Goal: Download file/media

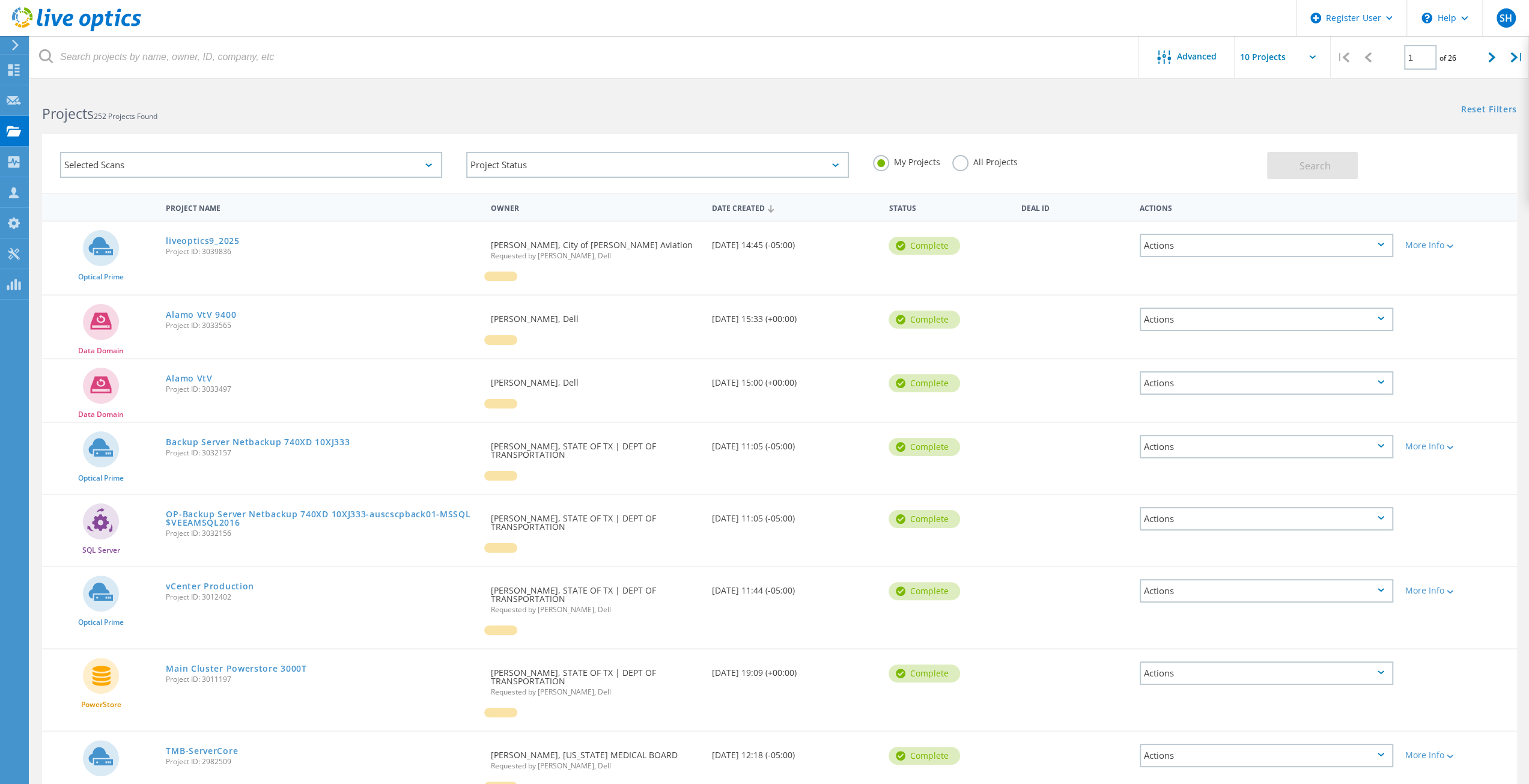
click at [1382, 245] on icon at bounding box center [1381, 245] width 7 height 4
click at [1222, 216] on div "View Project" at bounding box center [1266, 218] width 251 height 19
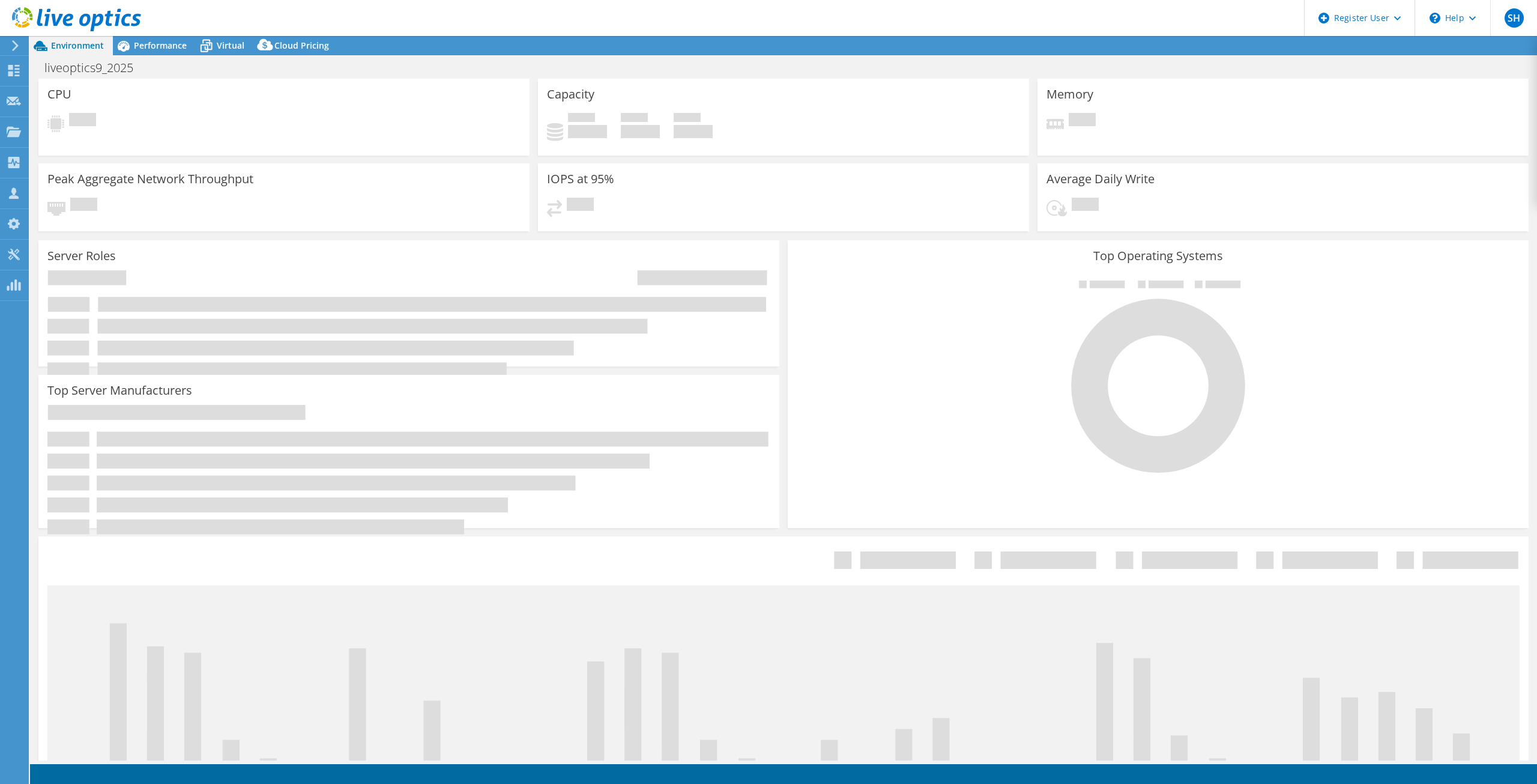
select select "USD"
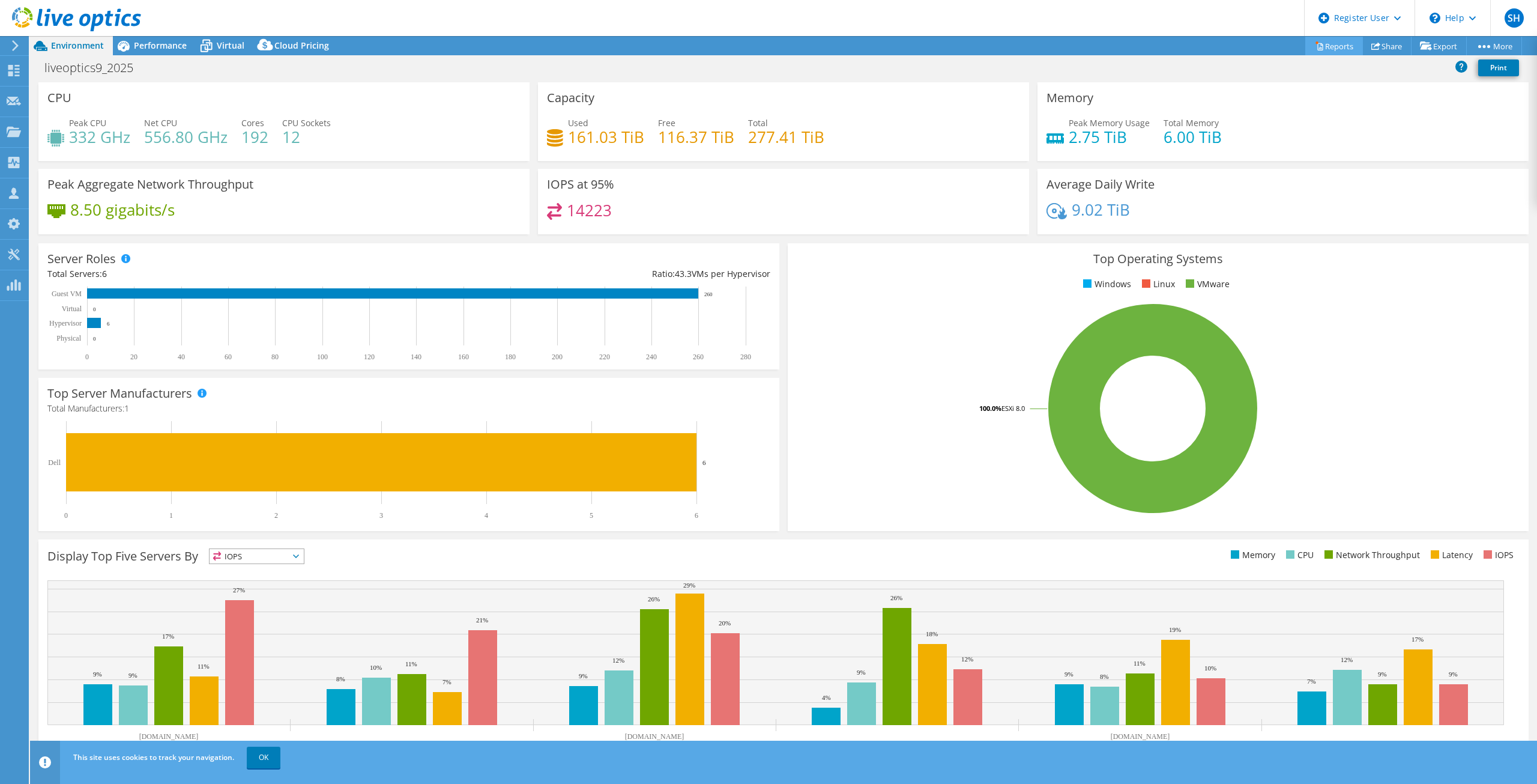
click at [1334, 41] on link "Reports" at bounding box center [1334, 46] width 58 height 19
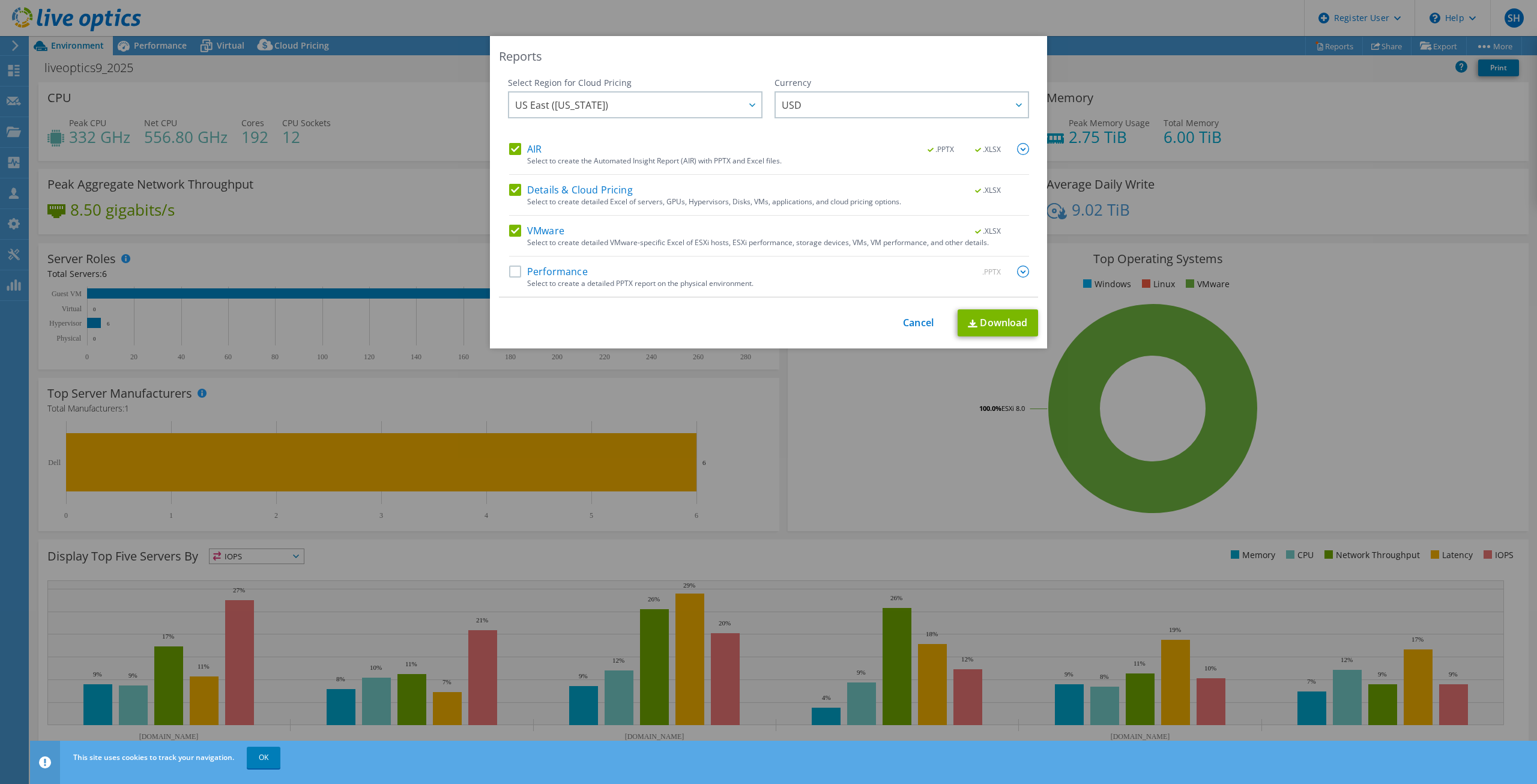
click at [513, 187] on label "Details & Cloud Pricing" at bounding box center [571, 190] width 124 height 12
click at [0, 0] on input "Details & Cloud Pricing" at bounding box center [0, 0] width 0 height 0
click at [1013, 322] on link "Download" at bounding box center [998, 322] width 80 height 27
click at [918, 321] on link "Cancel" at bounding box center [918, 323] width 30 height 11
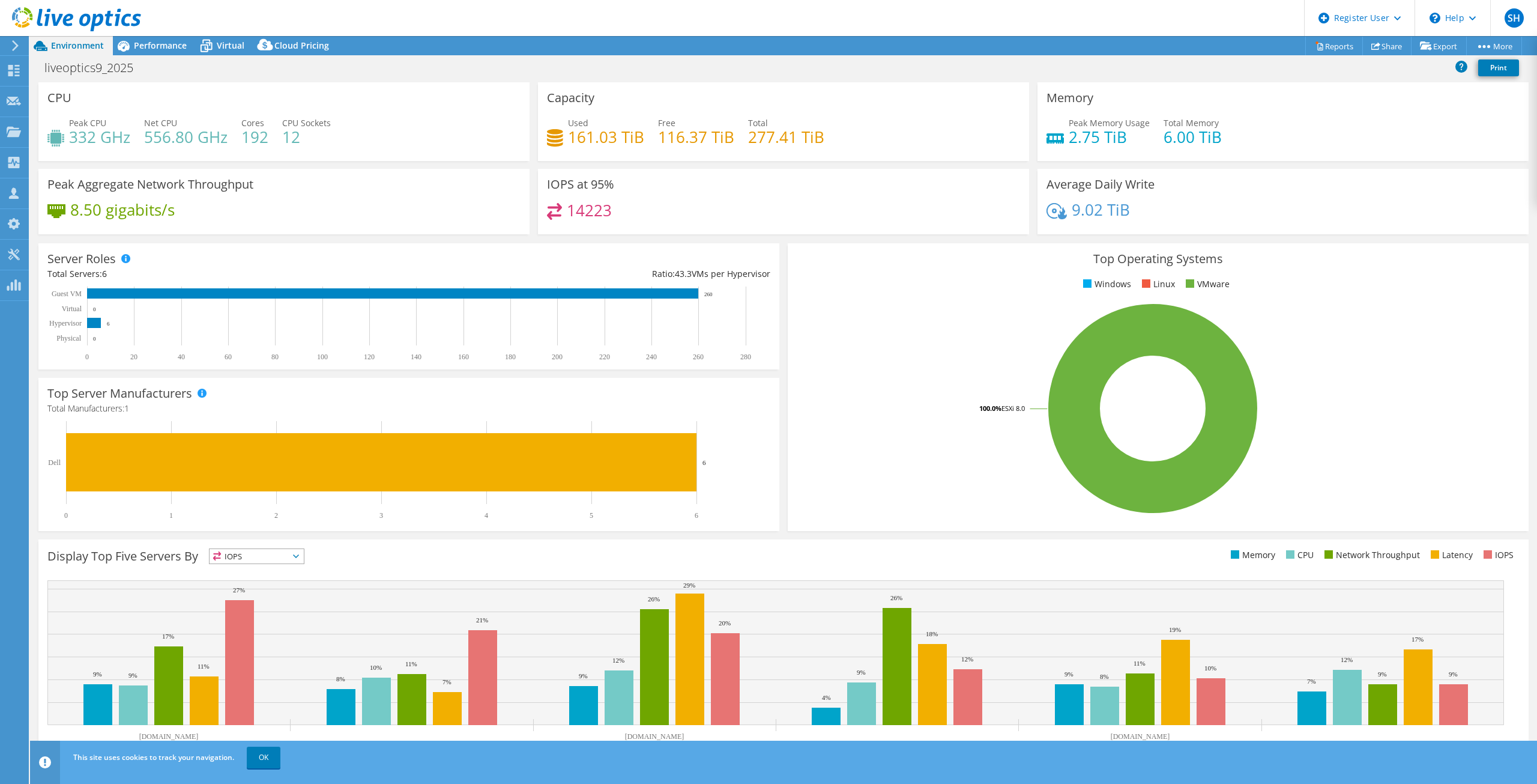
click at [18, 50] on icon at bounding box center [15, 45] width 9 height 10
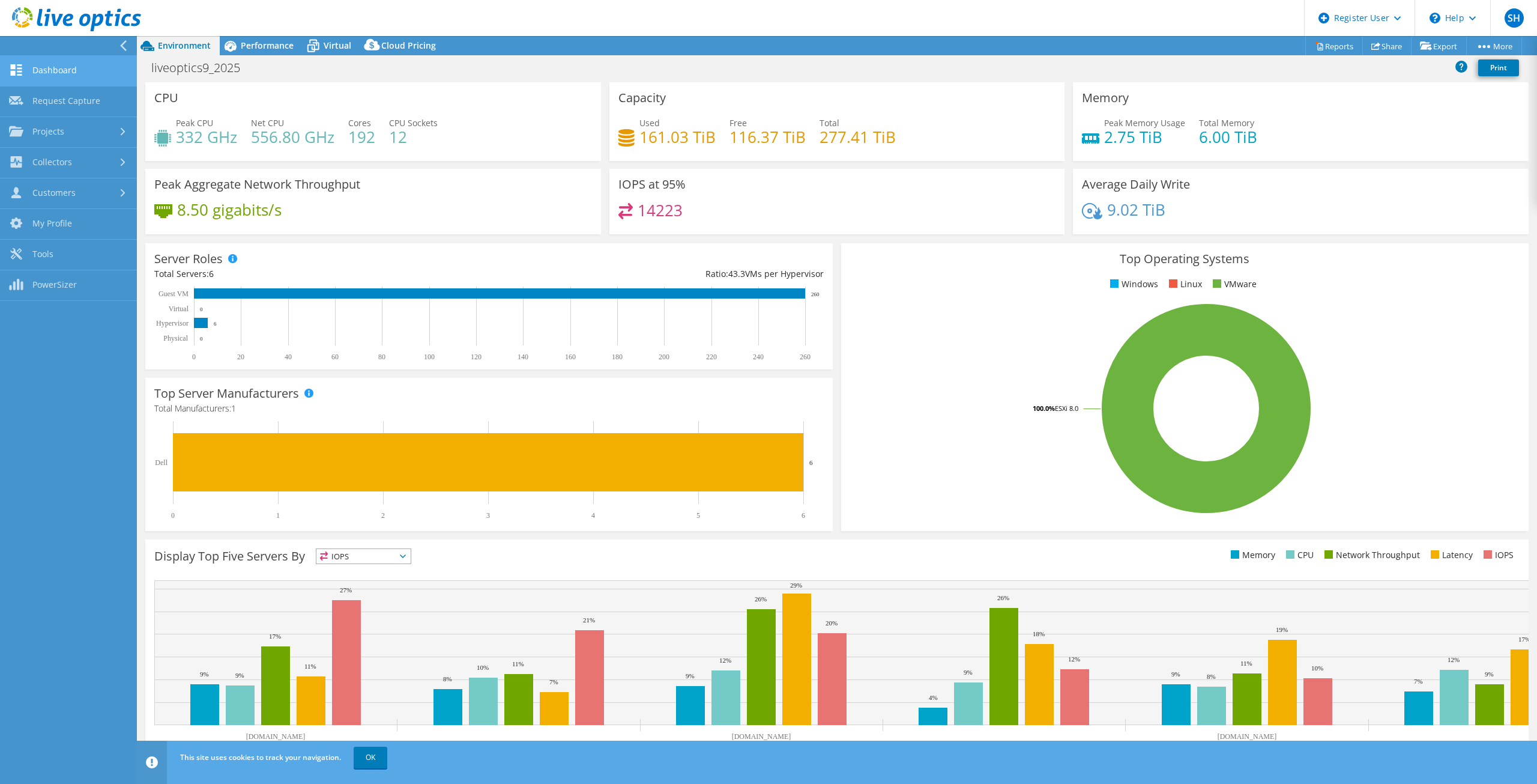
click at [63, 69] on link "Dashboard" at bounding box center [68, 71] width 137 height 30
